Goal: Information Seeking & Learning: Learn about a topic

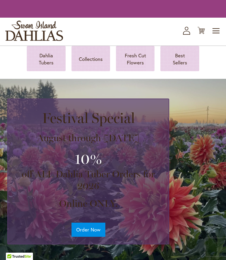
click at [181, 55] on p "Best Sellers" at bounding box center [179, 59] width 24 height 14
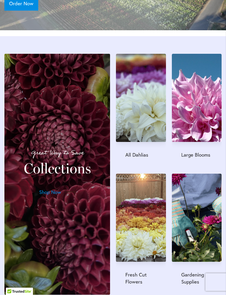
scroll to position [603, 0]
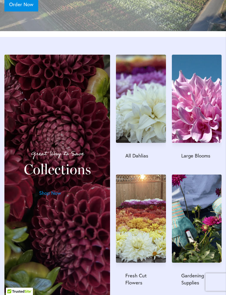
click at [156, 123] on img at bounding box center [141, 99] width 50 height 88
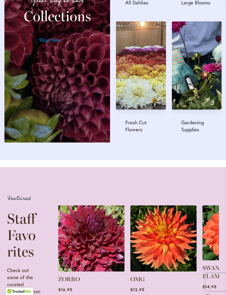
click at [19, 210] on h2 "Staff Favorites" at bounding box center [23, 234] width 33 height 49
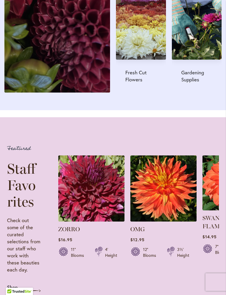
click at [14, 193] on h2 "Staff Favorites" at bounding box center [23, 184] width 33 height 49
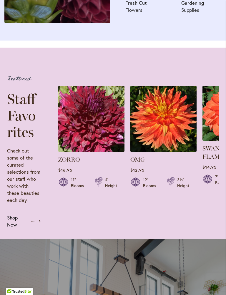
scroll to position [874, 0]
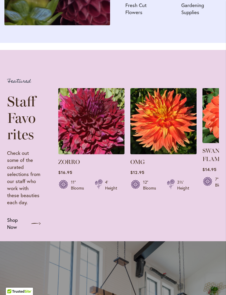
click at [26, 216] on span "Shop Now" at bounding box center [16, 223] width 19 height 14
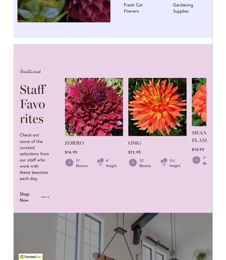
scroll to position [892, 0]
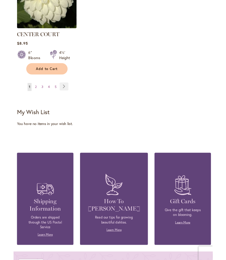
scroll to position [640, 5]
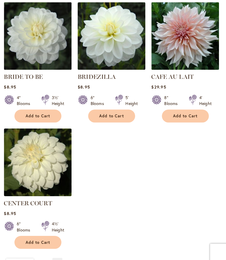
click at [52, 252] on link "Page Next" at bounding box center [56, 256] width 10 height 9
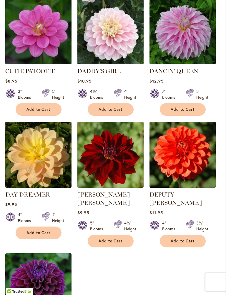
scroll to position [546, 0]
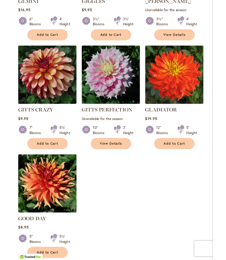
scroll to position [596, 0]
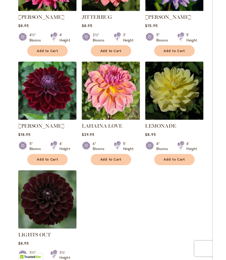
scroll to position [580, 0]
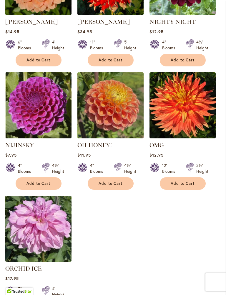
scroll to position [570, 0]
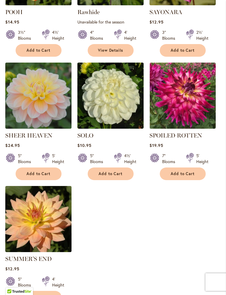
scroll to position [596, 0]
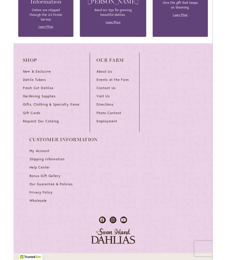
scroll to position [998, 0]
